Goal: Task Accomplishment & Management: Manage account settings

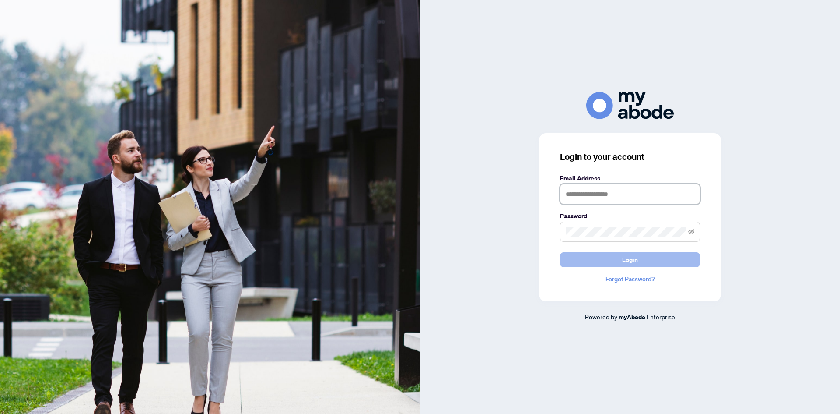
type input "**********"
click at [633, 258] on span "Login" at bounding box center [630, 260] width 16 height 14
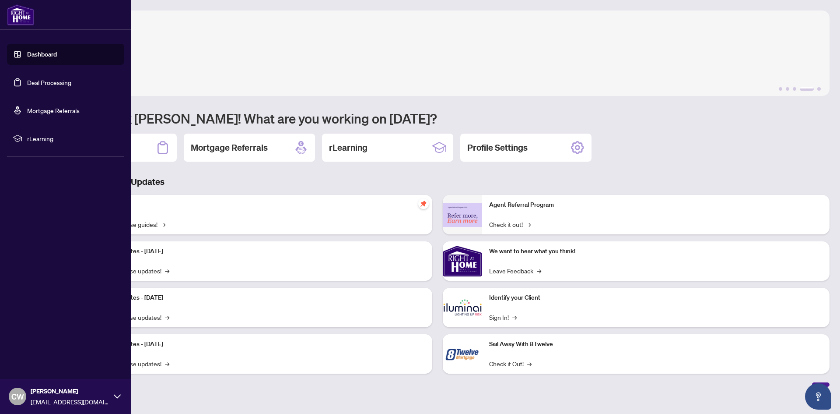
click at [27, 83] on link "Deal Processing" at bounding box center [49, 82] width 44 height 8
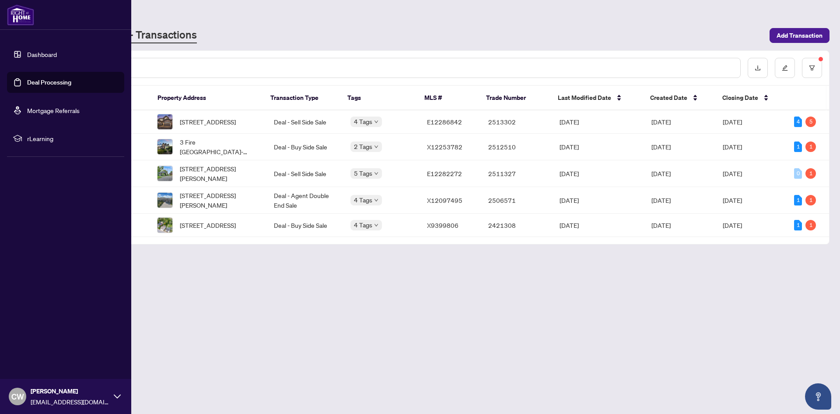
click at [32, 86] on link "Deal Processing" at bounding box center [49, 82] width 44 height 8
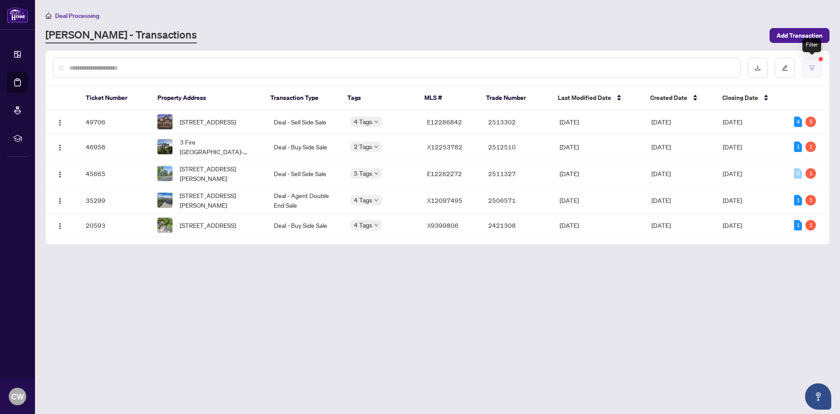
click at [807, 67] on button "button" at bounding box center [812, 68] width 20 height 20
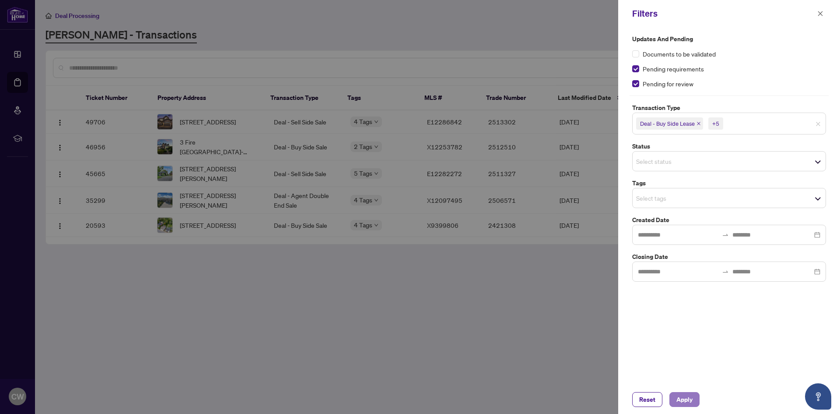
click at [680, 399] on span "Apply" at bounding box center [685, 399] width 16 height 14
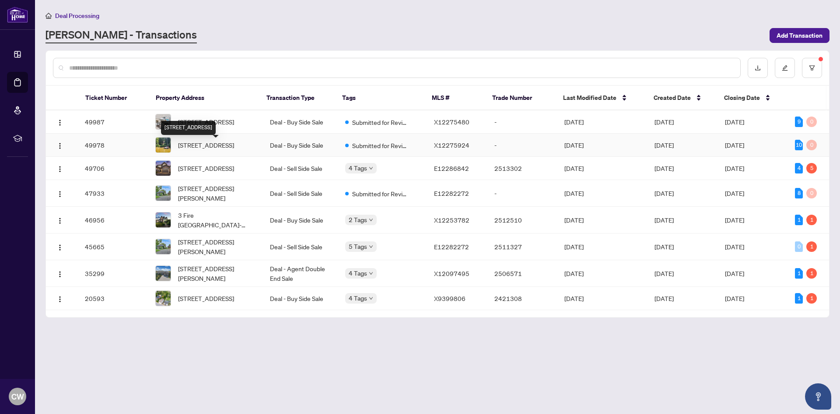
click at [205, 147] on span "[STREET_ADDRESS]" at bounding box center [206, 145] width 56 height 10
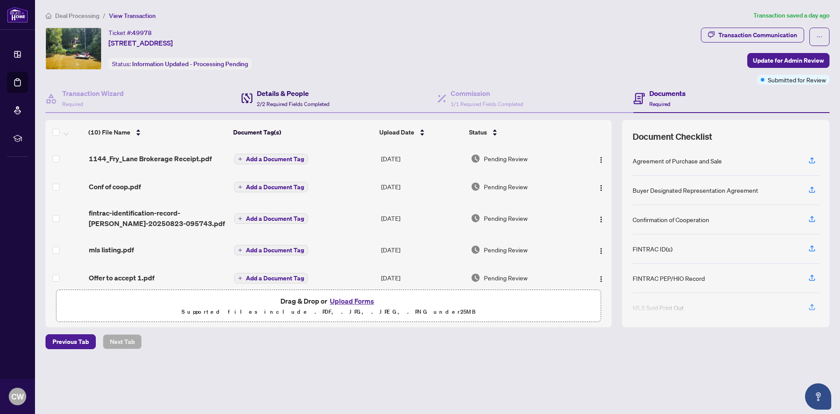
click at [275, 95] on h4 "Details & People" at bounding box center [293, 93] width 73 height 11
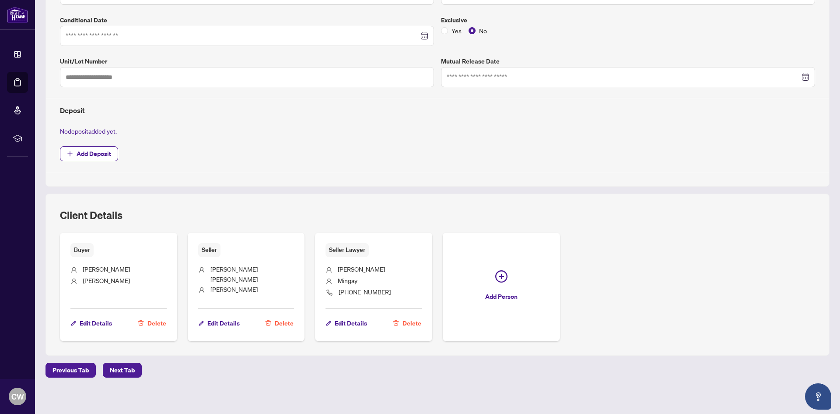
scroll to position [230, 0]
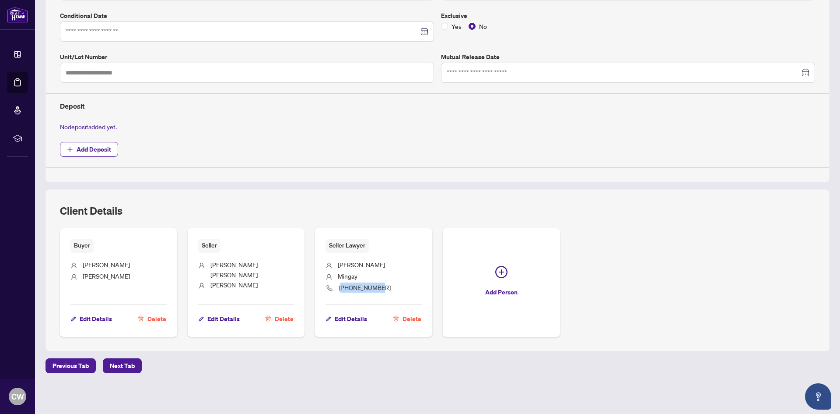
drag, startPoint x: 379, startPoint y: 287, endPoint x: 339, endPoint y: 292, distance: 40.1
click at [339, 292] on li "[PHONE_NUMBER]" at bounding box center [374, 288] width 96 height 12
drag, startPoint x: 755, startPoint y: 283, endPoint x: 730, endPoint y: 275, distance: 25.7
click at [754, 283] on div "Buyer [PERSON_NAME] Edit Details Delete Seller [PERSON_NAME] [PERSON_NAME] Edit…" at bounding box center [438, 282] width 756 height 108
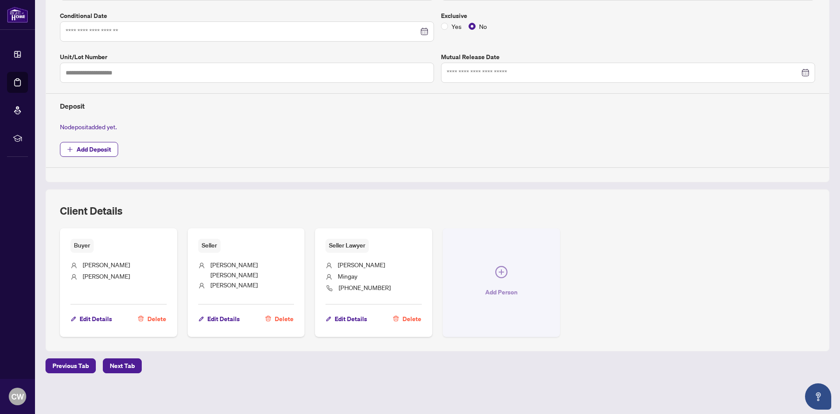
click at [497, 269] on icon "plus-circle" at bounding box center [502, 272] width 12 height 12
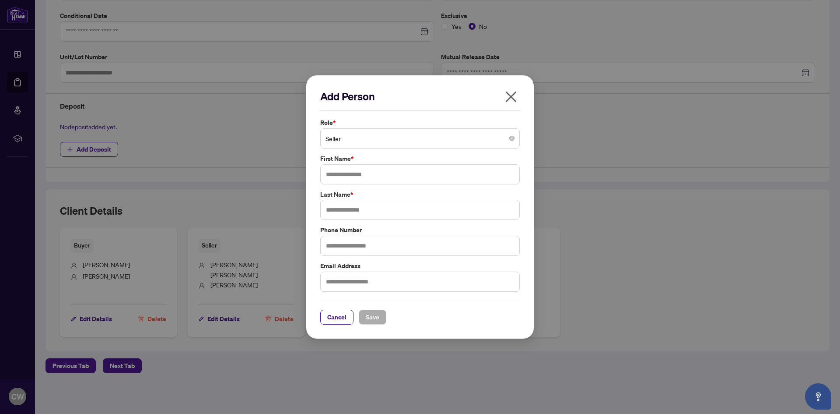
click at [345, 137] on span "Seller" at bounding box center [420, 138] width 189 height 17
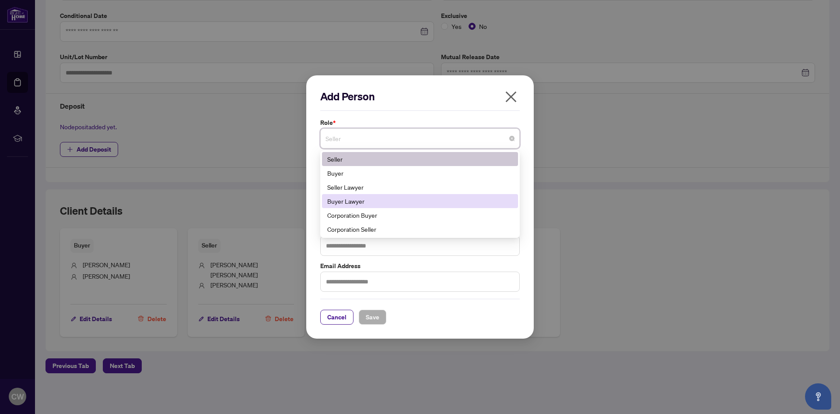
click at [340, 201] on div "Buyer Lawyer" at bounding box center [420, 201] width 186 height 10
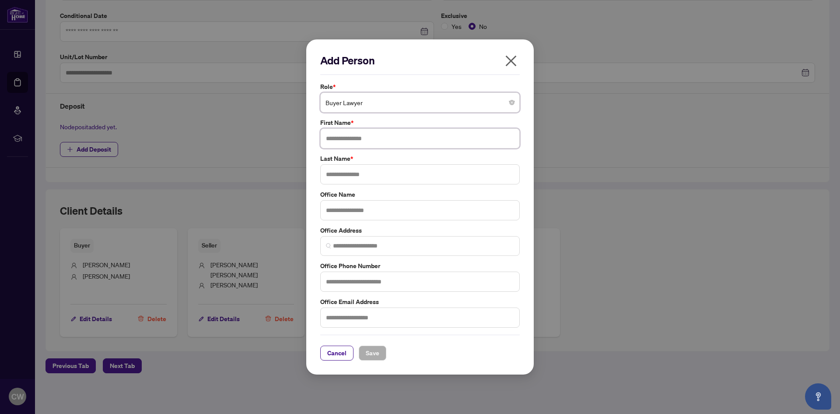
click at [338, 140] on input "text" at bounding box center [420, 138] width 200 height 20
type input "******"
type input "********"
type input "**********"
click at [370, 348] on span "Save" at bounding box center [373, 353] width 14 height 14
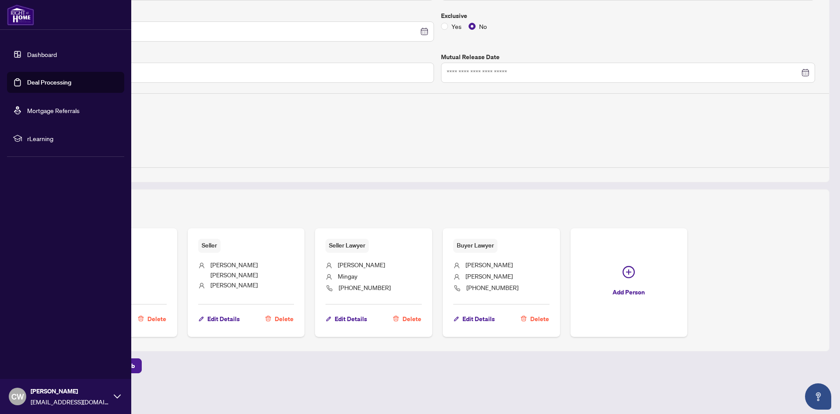
click at [53, 85] on link "Deal Processing" at bounding box center [49, 82] width 44 height 8
